Goal: Navigation & Orientation: Go to known website

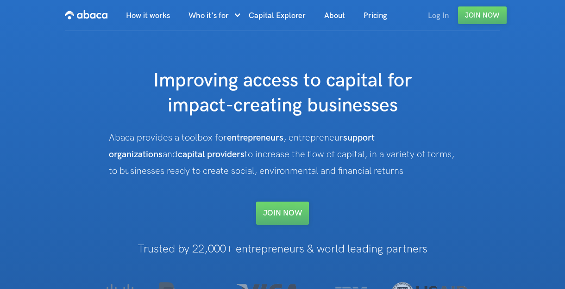
click at [436, 17] on link "Log In" at bounding box center [437, 15] width 39 height 31
click at [437, 14] on link "Log In" at bounding box center [437, 15] width 39 height 31
